Goal: Transaction & Acquisition: Subscribe to service/newsletter

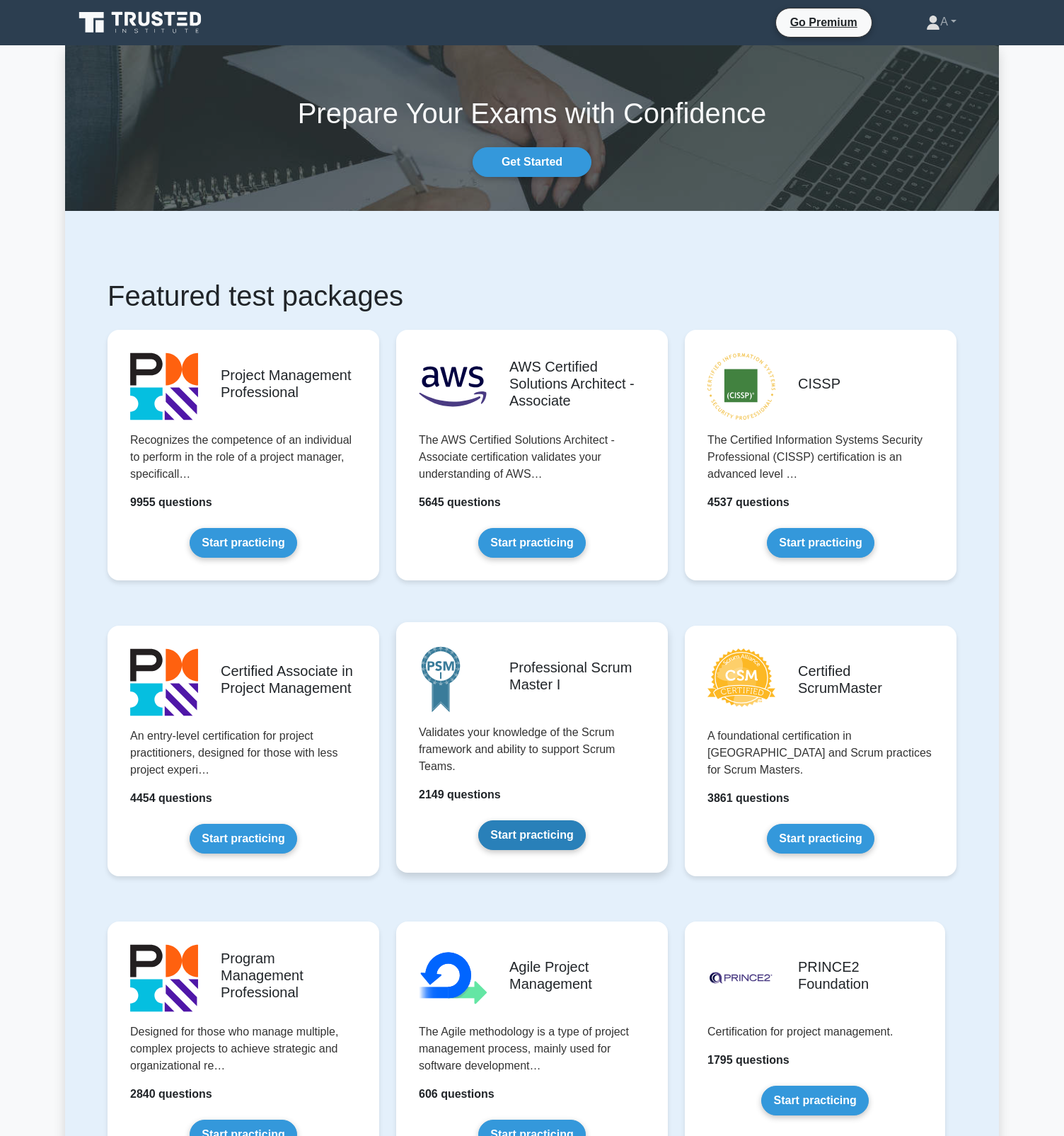
click at [564, 831] on link "Start practicing" at bounding box center [532, 835] width 107 height 30
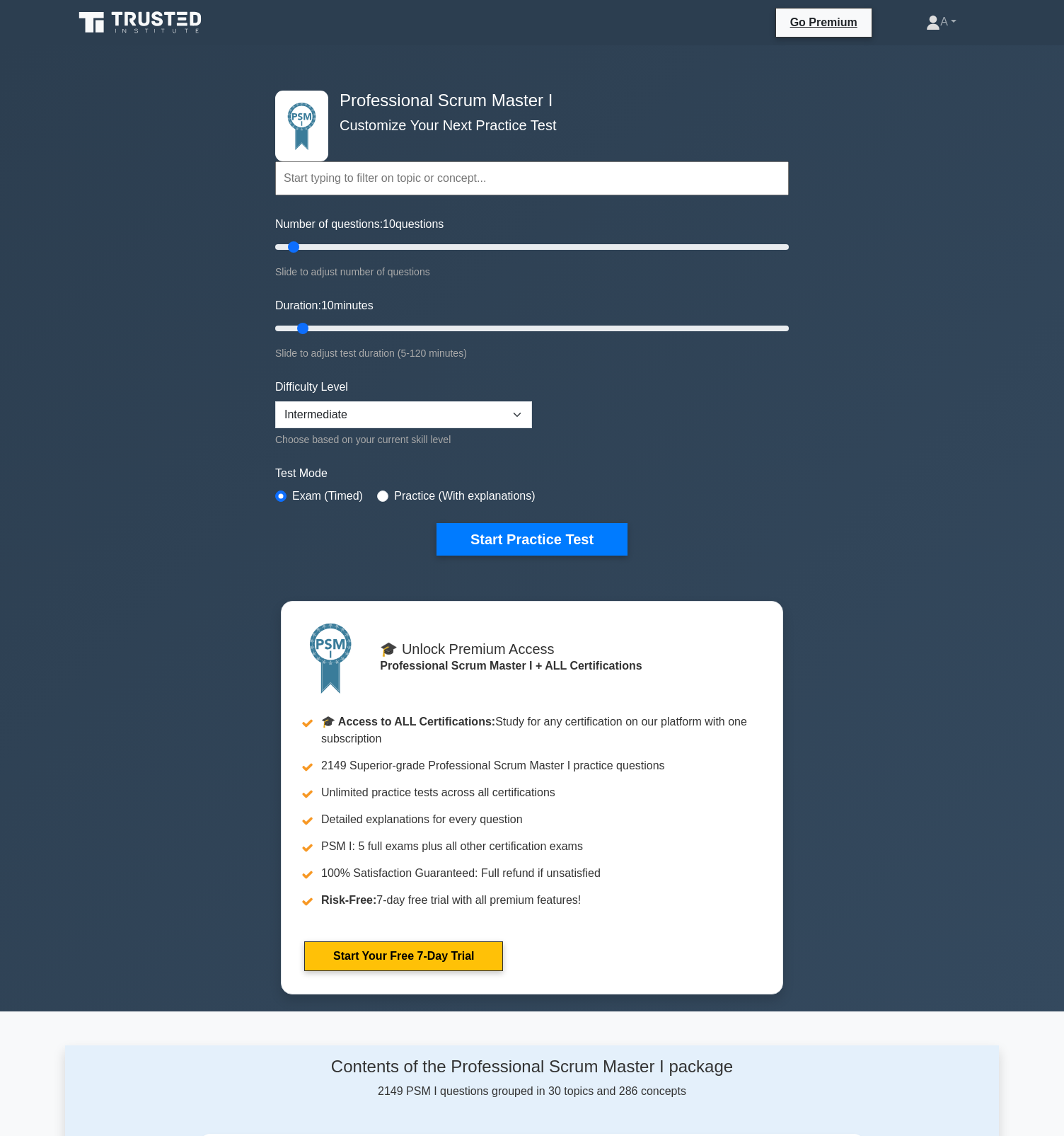
click at [175, 395] on div "Professional Scrum Master I Customize Your Next Practice Test Topics Scrum Fram…" at bounding box center [532, 527] width 1064 height 965
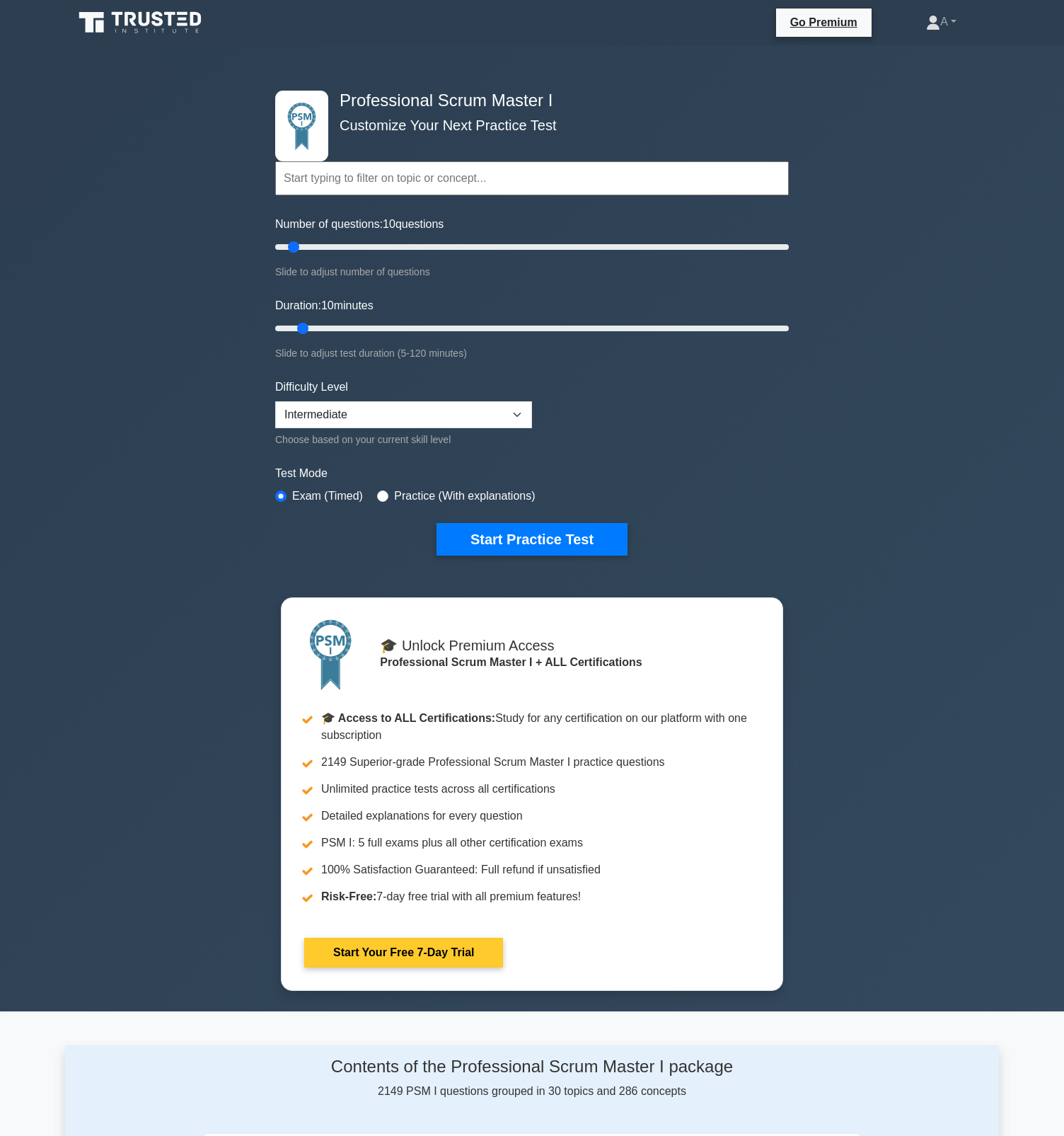
click at [417, 951] on link "Start Your Free 7-Day Trial" at bounding box center [404, 953] width 199 height 30
click at [423, 953] on link "Start Your Free 7-Day Trial" at bounding box center [404, 953] width 199 height 30
click at [440, 949] on link "Start Your Free 7-Day Trial" at bounding box center [404, 953] width 199 height 30
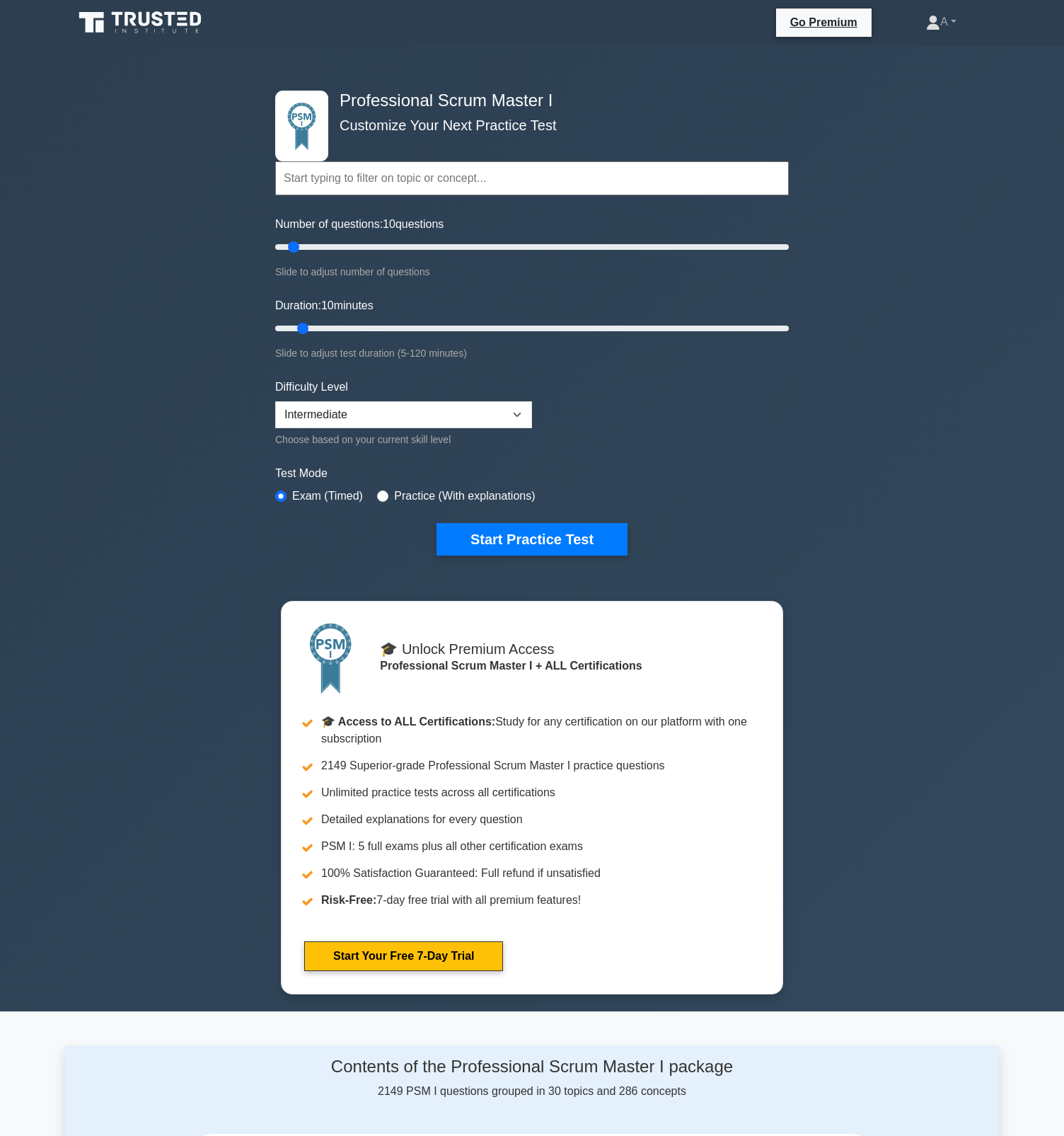
click at [831, 809] on div "Professional Scrum Master I Customize Your Next Practice Test Topics Scrum Fram…" at bounding box center [532, 527] width 1064 height 965
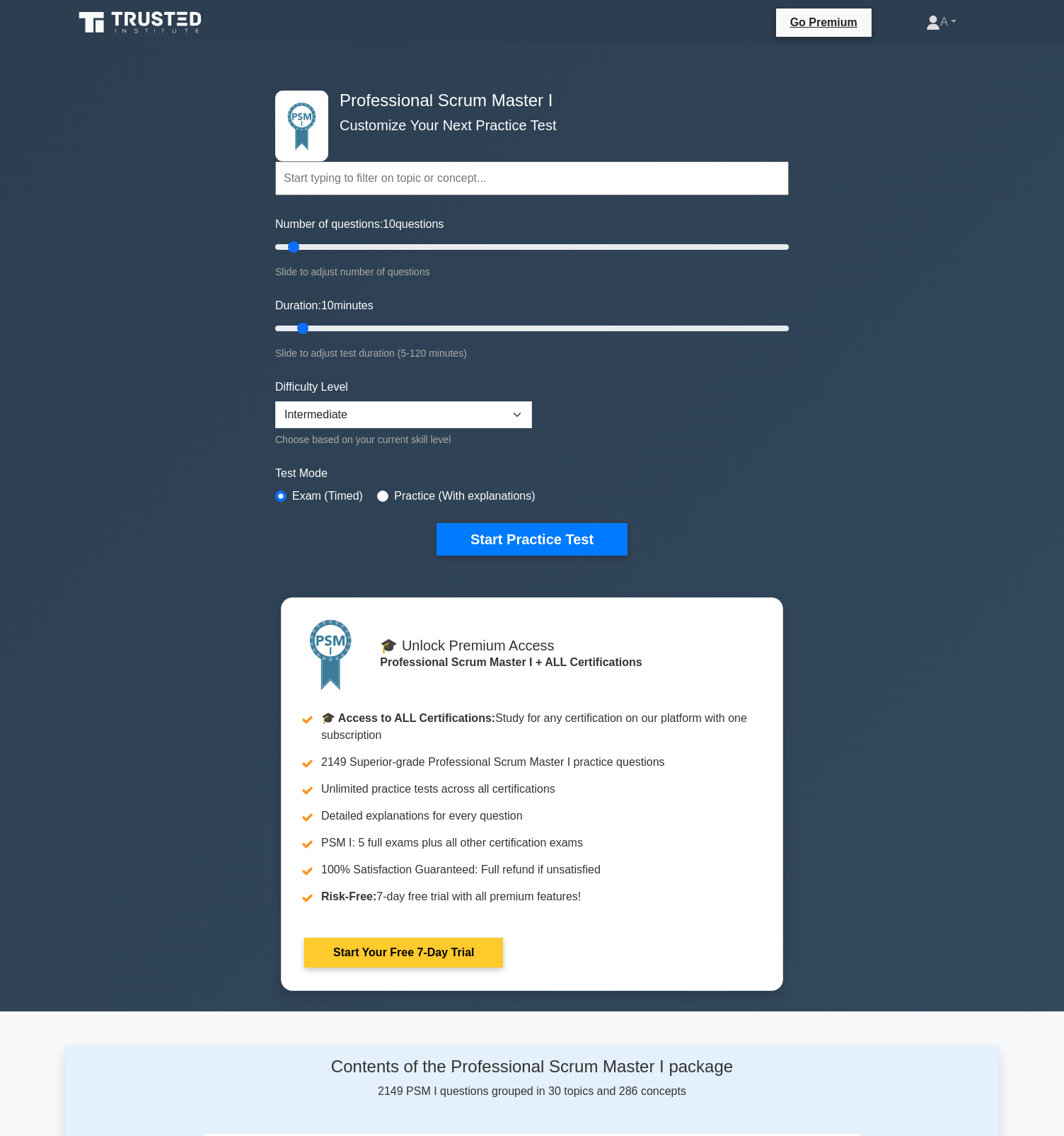
click at [442, 945] on link "Start Your Free 7-Day Trial" at bounding box center [404, 953] width 199 height 30
click at [440, 948] on link "Start Your Free 7-Day Trial" at bounding box center [404, 953] width 199 height 30
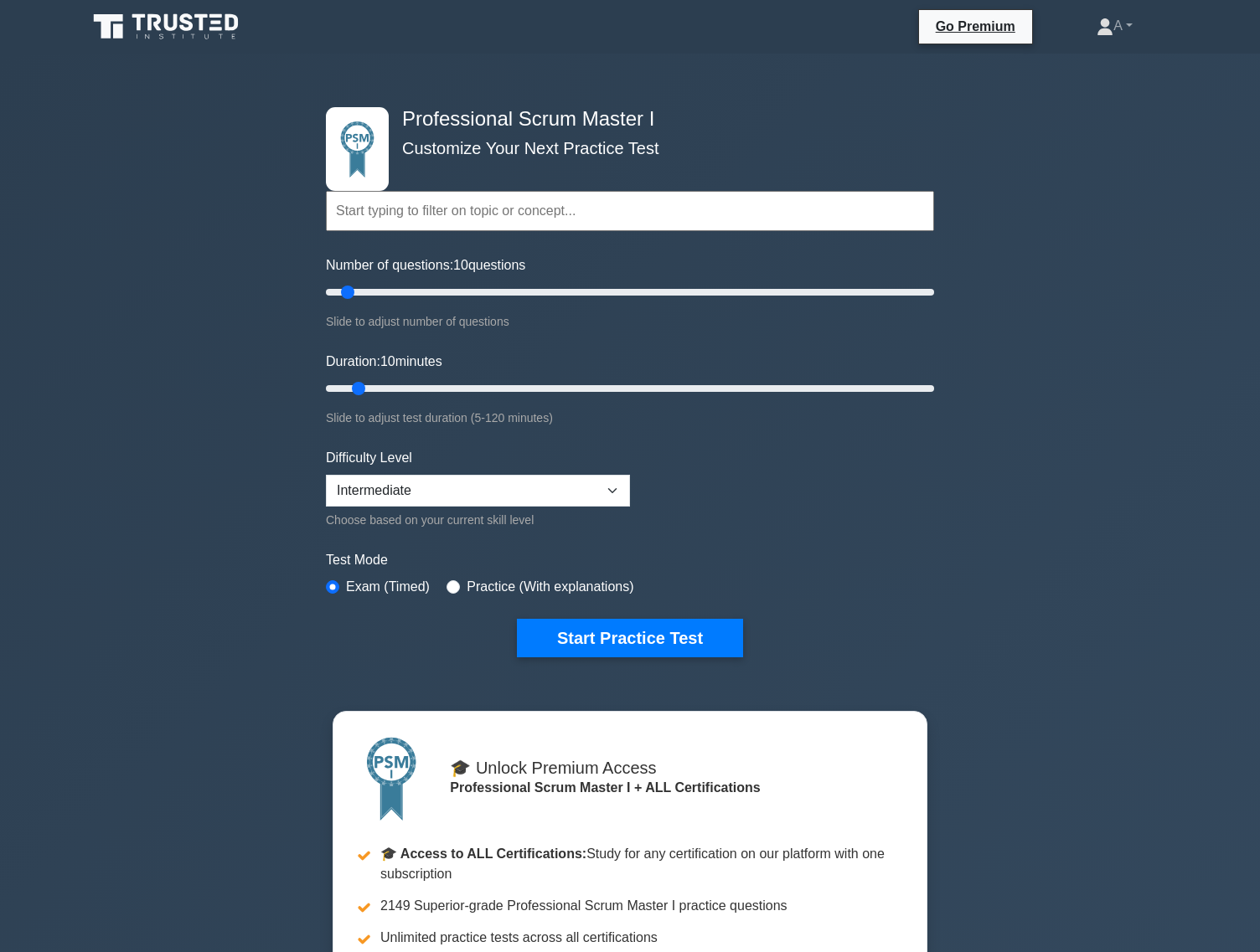
click at [269, 668] on div "Professional Scrum Master I Customize Your Next Practice Test Topics Scrum Fram…" at bounding box center [630, 624] width 1260 height 1143
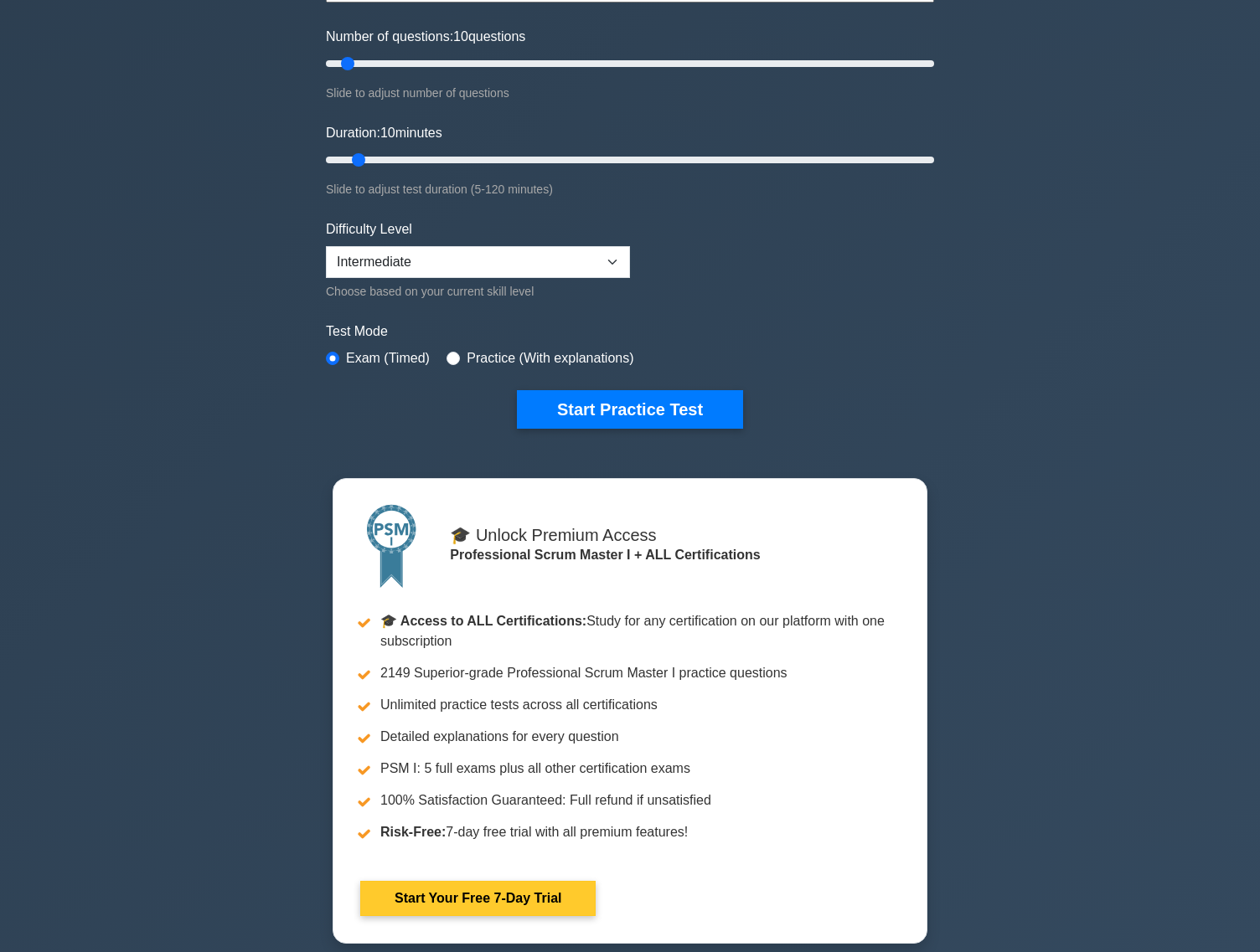
scroll to position [239, 0]
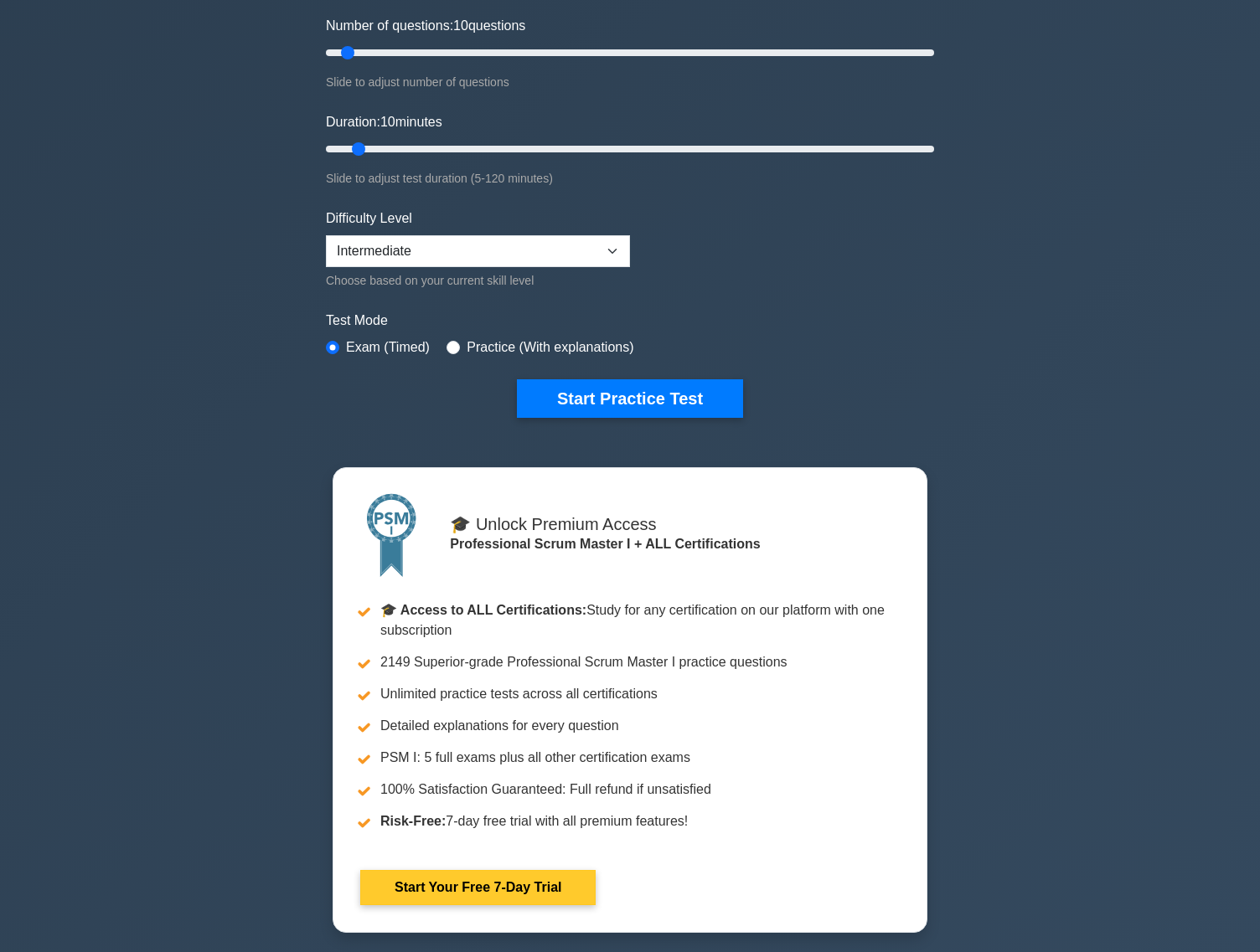
click at [536, 886] on link "Start Your Free 7-Day Trial" at bounding box center [478, 889] width 236 height 36
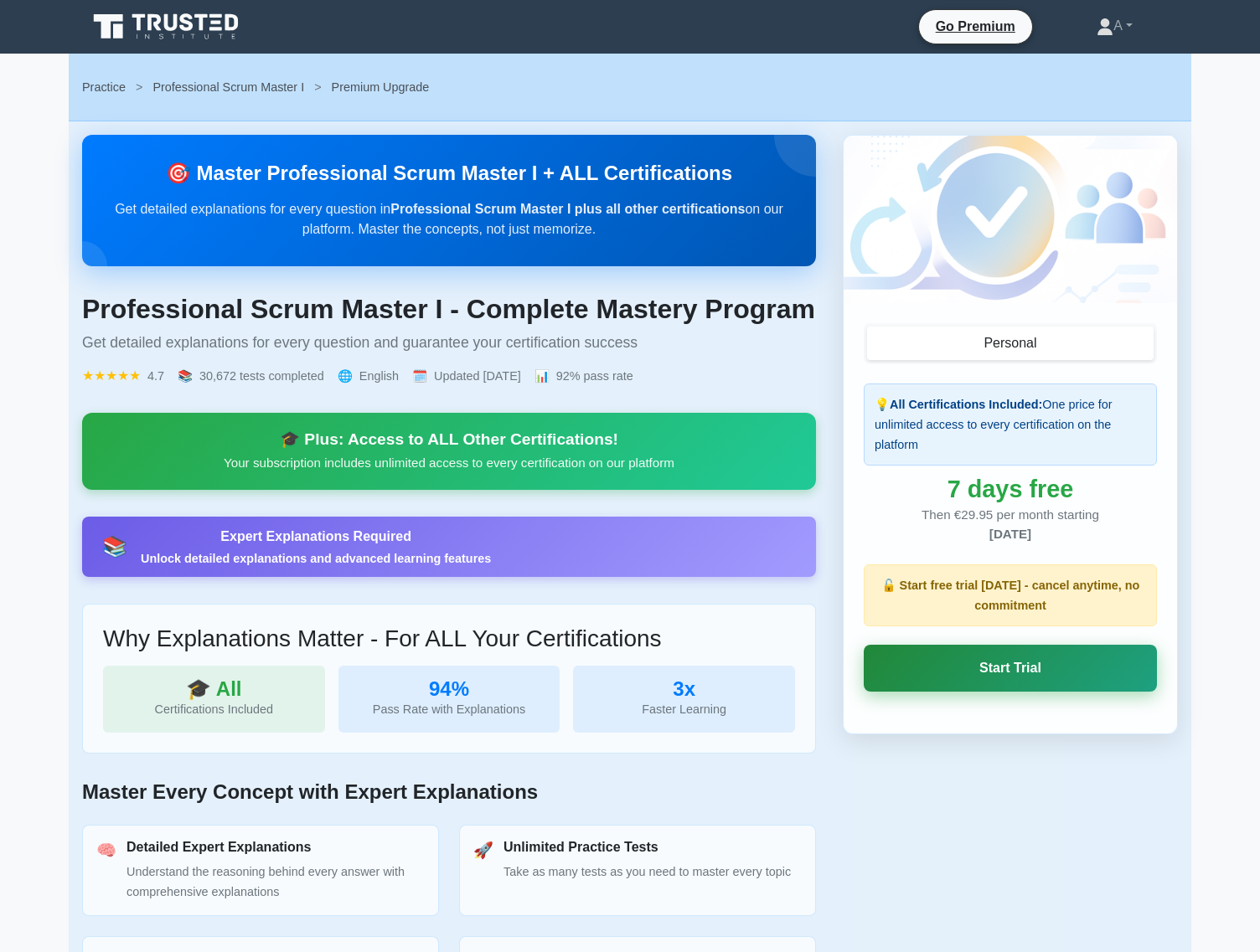
click at [1058, 672] on link "Start Trial" at bounding box center [1011, 668] width 293 height 47
